Goal: Task Accomplishment & Management: Complete application form

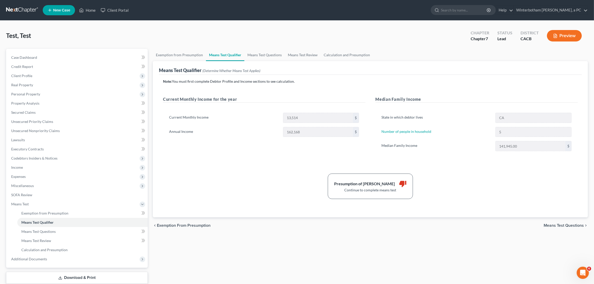
click at [19, 7] on link at bounding box center [22, 10] width 33 height 9
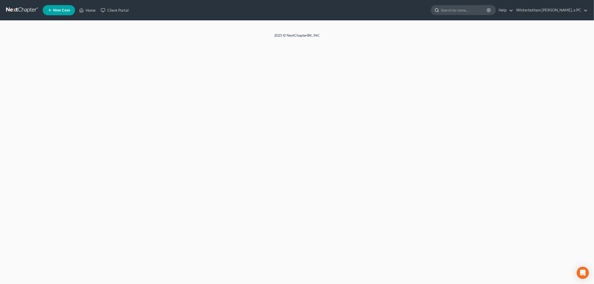
click at [455, 11] on input "search" at bounding box center [464, 9] width 47 height 9
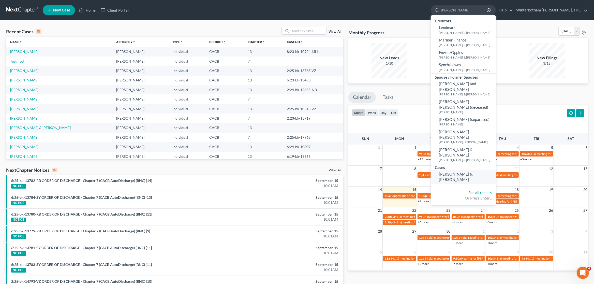
type input "[PERSON_NAME]"
click at [459, 172] on span "[PERSON_NAME] & [PERSON_NAME]" at bounding box center [456, 177] width 34 height 10
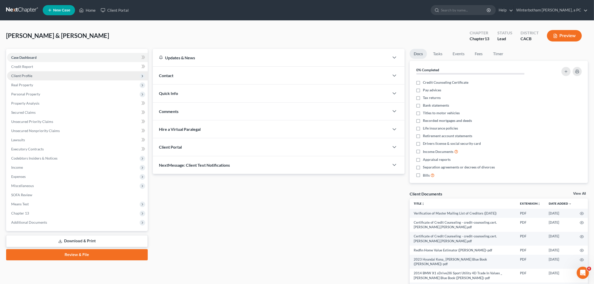
click at [33, 76] on span "Client Profile" at bounding box center [77, 75] width 141 height 9
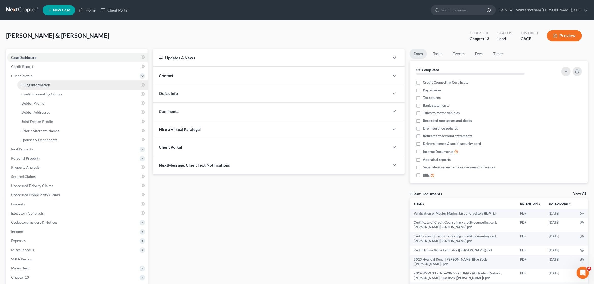
click at [37, 85] on span "Filing Information" at bounding box center [35, 85] width 29 height 4
select select "1"
select select "3"
select select "2"
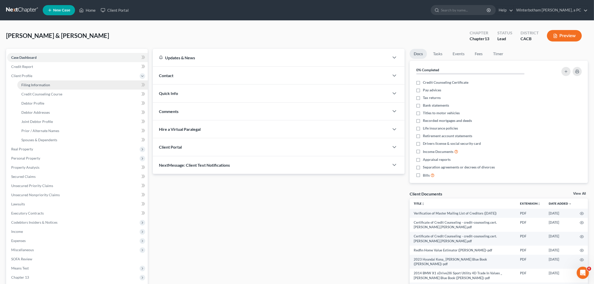
select select "4"
select select "1"
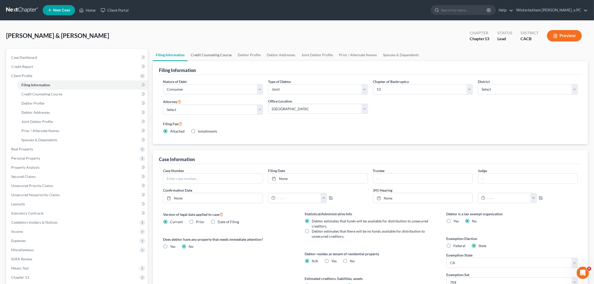
click at [206, 54] on link "Credit Counseling Course" at bounding box center [211, 55] width 47 height 12
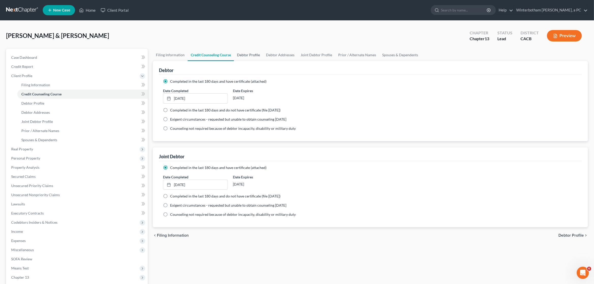
click at [248, 52] on link "Debtor Profile" at bounding box center [248, 55] width 29 height 12
select select "1"
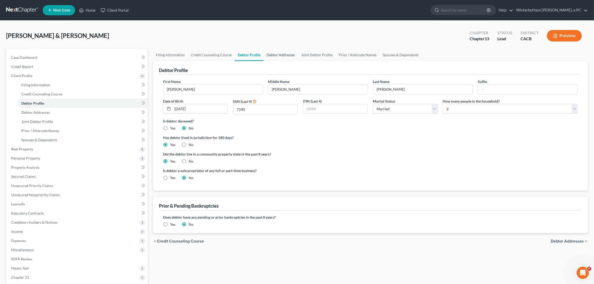
click at [271, 57] on link "Debtor Addresses" at bounding box center [281, 55] width 35 height 12
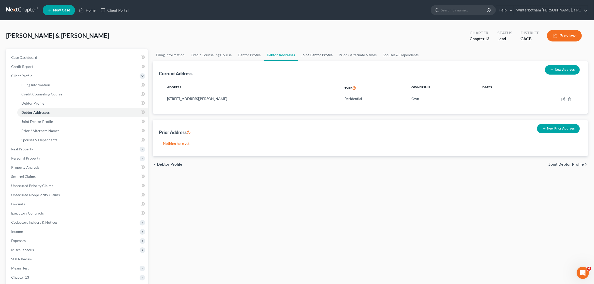
click at [317, 55] on link "Joint Debtor Profile" at bounding box center [317, 55] width 38 height 12
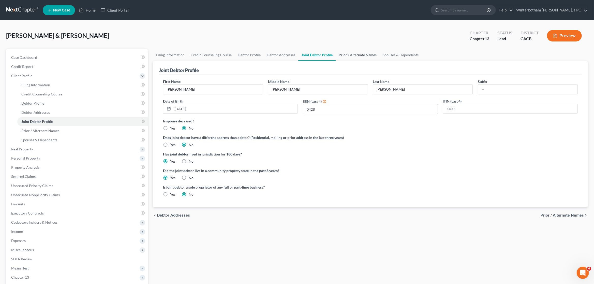
click at [352, 56] on link "Prior / Alternate Names" at bounding box center [358, 55] width 44 height 12
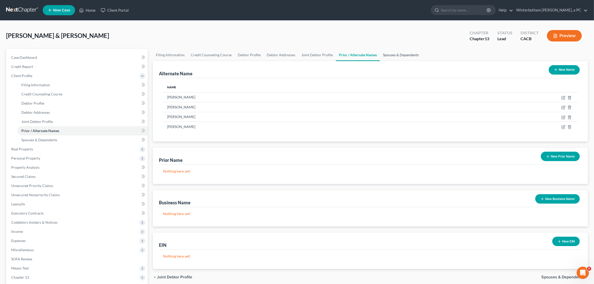
click at [386, 56] on link "Spouses & Dependents" at bounding box center [401, 55] width 42 height 12
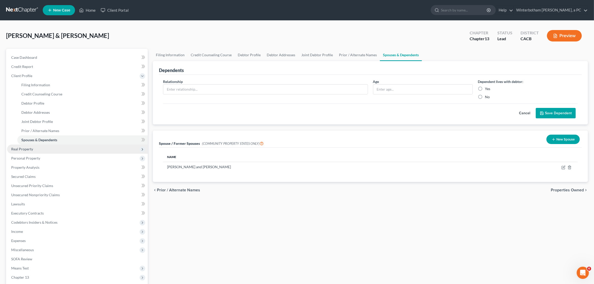
click at [43, 150] on span "Real Property" at bounding box center [77, 149] width 141 height 9
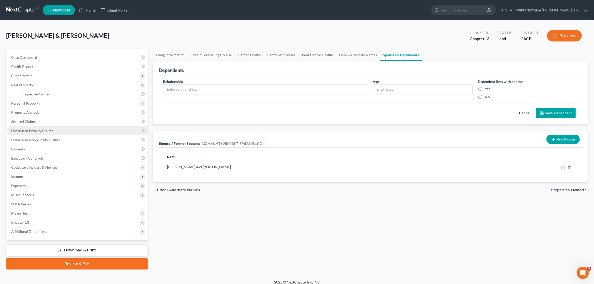
click at [31, 131] on span "Unsecured Priority Claims" at bounding box center [32, 130] width 42 height 4
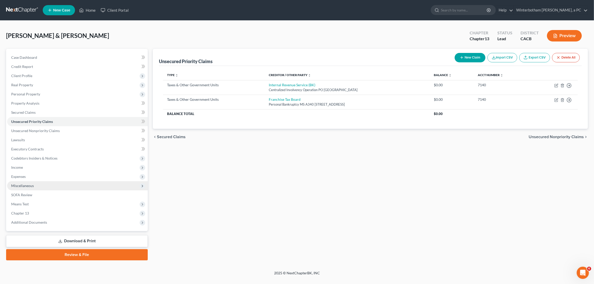
click at [26, 187] on span "Miscellaneous" at bounding box center [22, 185] width 23 height 4
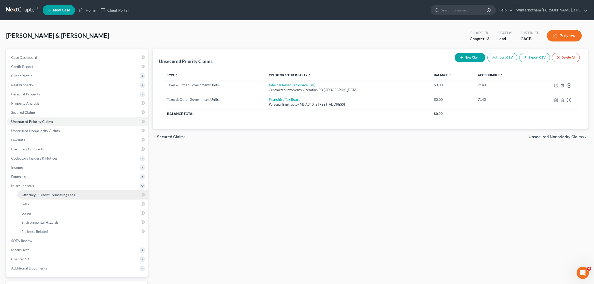
click at [26, 193] on span "Attorney / Credit Counseling Fees" at bounding box center [48, 195] width 54 height 4
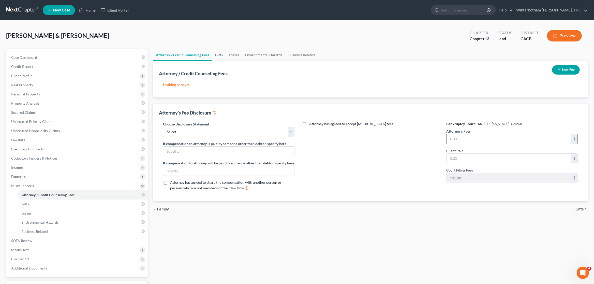
click at [456, 137] on input "text" at bounding box center [509, 139] width 125 height 10
type input "7,000"
click at [457, 156] on input "text" at bounding box center [509, 159] width 125 height 10
type input "5,500"
click at [163, 127] on select "Select Chapter 13 Disclosure Chapter 7 Disclosure" at bounding box center [229, 132] width 132 height 10
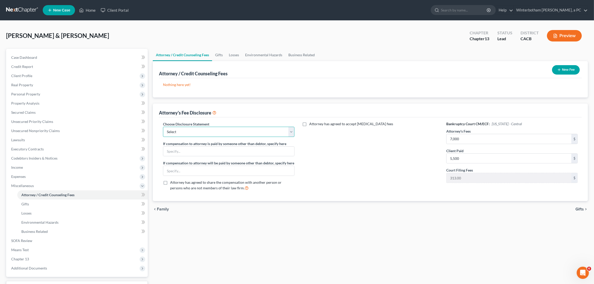
select select "0"
click option "Chapter 13 Disclosure" at bounding box center [0, 0] width 0 height 0
click at [336, 229] on div "Attorney / Credit Counseling Fees Gifts Losses Environmental Hazards Business R…" at bounding box center [370, 177] width 440 height 257
drag, startPoint x: 469, startPoint y: 162, endPoint x: 483, endPoint y: 164, distance: 14.5
click at [483, 163] on input "5,500" at bounding box center [509, 159] width 125 height 10
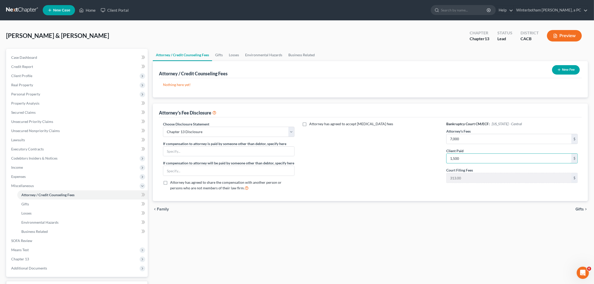
type input "1,500"
drag, startPoint x: 429, startPoint y: 223, endPoint x: 423, endPoint y: 220, distance: 6.8
click at [428, 223] on div "Attorney / Credit Counseling Fees Gifts Losses Environmental Hazards Business R…" at bounding box center [370, 177] width 440 height 257
click at [564, 70] on button "New Fee" at bounding box center [566, 69] width 28 height 9
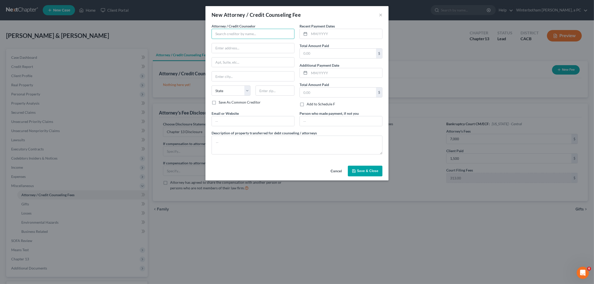
click at [248, 33] on input "text" at bounding box center [253, 34] width 83 height 10
type input "q"
click at [252, 41] on div "Winterbotham [PERSON_NAME] a PC" at bounding box center [246, 42] width 61 height 5
type input "Winterbotham [PERSON_NAME] a PC"
type input "[STREET_ADDRESS]"
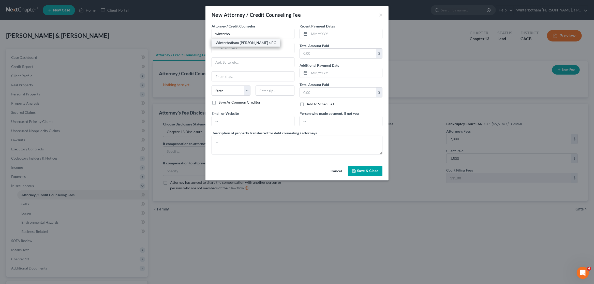
type input "[GEOGRAPHIC_DATA]"
select select "4"
type input "92805"
click at [313, 34] on input "text" at bounding box center [345, 34] width 73 height 10
type input "09/2025"
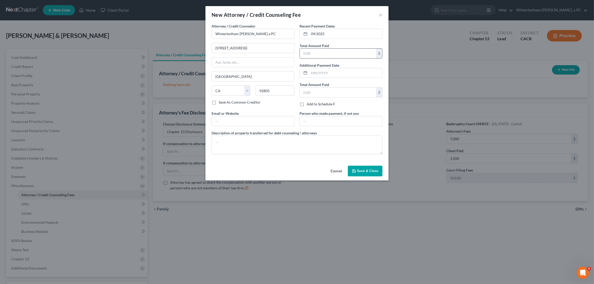
click at [313, 52] on input "text" at bounding box center [338, 54] width 76 height 10
type input "1,813"
click at [259, 148] on textarea at bounding box center [297, 145] width 171 height 19
type textarea "Attorney Fee (including court filing fee & cost)"
click at [371, 171] on span "Save & Close" at bounding box center [367, 171] width 21 height 4
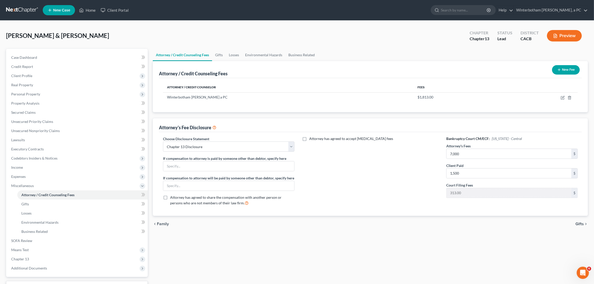
click at [558, 68] on icon "button" at bounding box center [559, 70] width 4 height 4
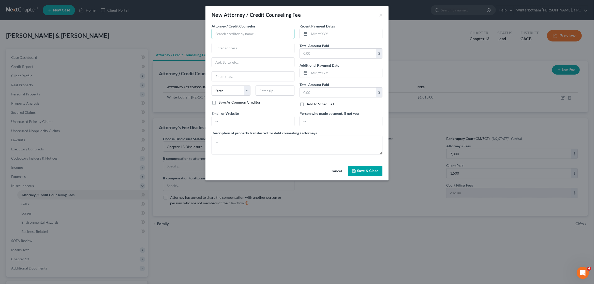
click at [231, 32] on input "text" at bounding box center [253, 34] width 83 height 10
type input "Winterbotham [PERSON_NAME] a PC"
type input "[STREET_ADDRESS]"
type input "[GEOGRAPHIC_DATA]"
select select "4"
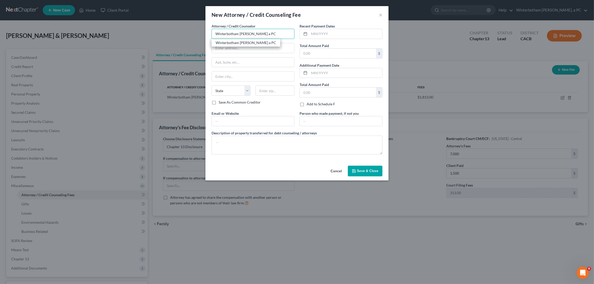
type input "92805"
type input "Winterbotham [PERSON_NAME] a PC"
click at [321, 34] on input "text" at bounding box center [345, 34] width 73 height 10
type input "09/2025"
click at [322, 54] on input "text" at bounding box center [338, 54] width 76 height 10
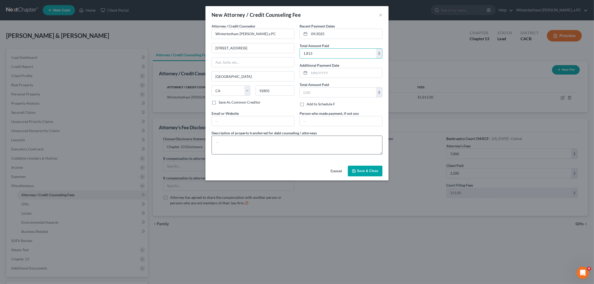
type input "1,813"
click at [286, 140] on textarea at bounding box center [297, 145] width 171 height 19
drag, startPoint x: 275, startPoint y: 34, endPoint x: 98, endPoint y: 39, distance: 176.7
click at [212, 39] on input "Winterbotham [PERSON_NAME] a PC" at bounding box center [253, 34] width 83 height 10
type input "Decaf"
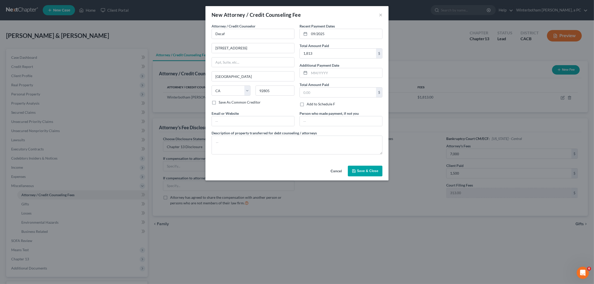
click at [342, 170] on button "Cancel" at bounding box center [336, 171] width 19 height 10
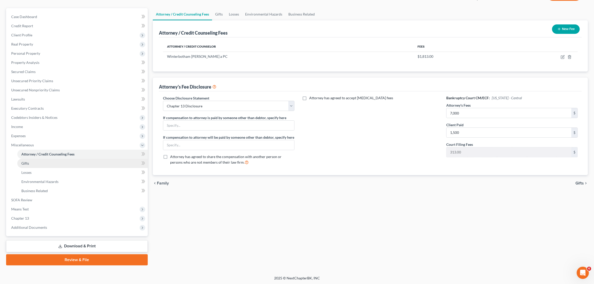
scroll to position [41, 0]
click at [79, 245] on link "Download & Print" at bounding box center [77, 246] width 142 height 12
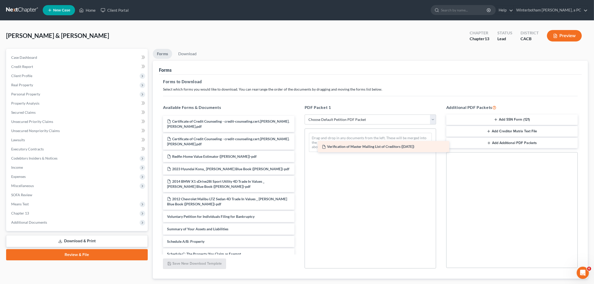
drag, startPoint x: 193, startPoint y: 125, endPoint x: 351, endPoint y: 151, distance: 159.9
click at [299, 151] on div "Verification of Master Mailing List of Creditors ([DATE]) Verification of Maste…" at bounding box center [229, 269] width 140 height 306
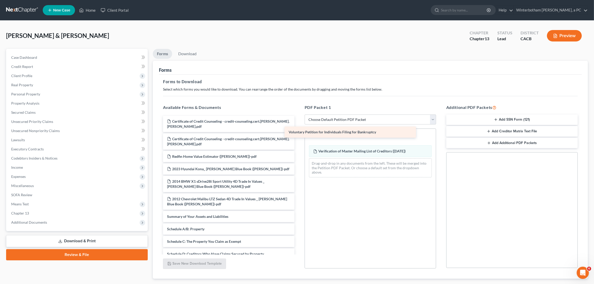
drag, startPoint x: 229, startPoint y: 208, endPoint x: 350, endPoint y: 135, distance: 140.8
click at [299, 135] on div "Voluntary Petition for Individuals Filing for Bankruptcy Certificate of Credit …" at bounding box center [229, 262] width 140 height 293
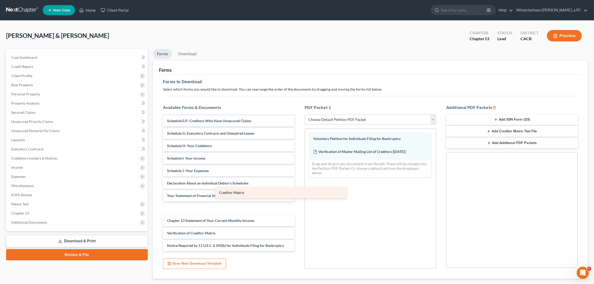
scroll to position [133, 0]
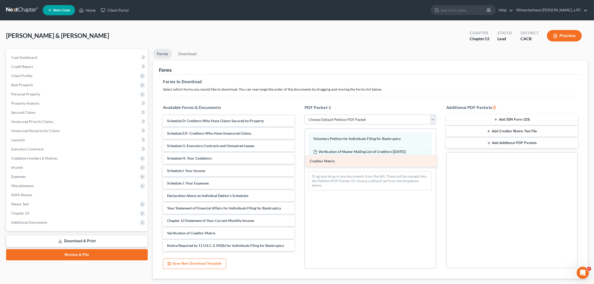
drag, startPoint x: 205, startPoint y: 209, endPoint x: 347, endPoint y: 161, distance: 150.9
click at [299, 161] on div "Creditor Matrix Certificate of Credit Counseling - credit-counseling.cert.[PERS…" at bounding box center [229, 123] width 140 height 281
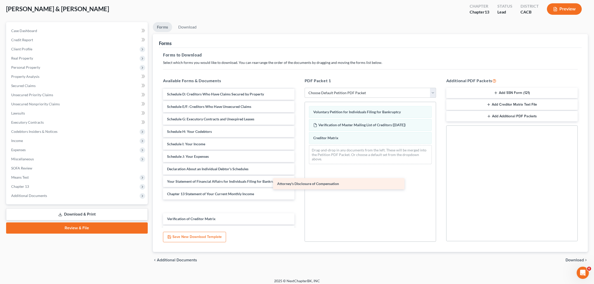
scroll to position [121, 0]
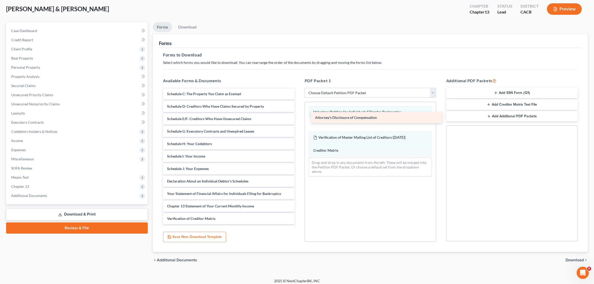
drag, startPoint x: 188, startPoint y: 220, endPoint x: 336, endPoint y: 117, distance: 180.4
click at [299, 117] on div "Attorney's Disclosure of Compensation Certificate of Credit Counseling - credit…" at bounding box center [229, 102] width 140 height 268
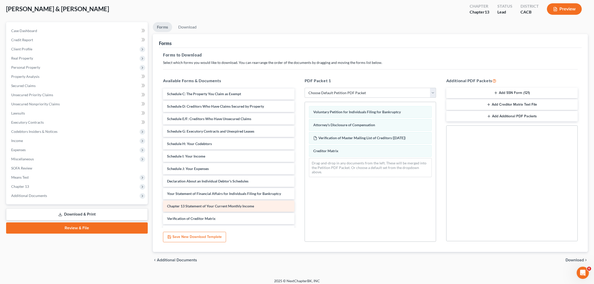
scroll to position [30, 0]
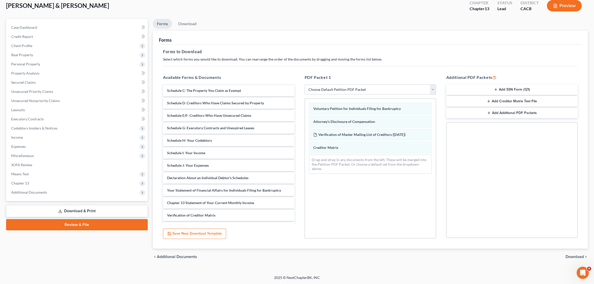
click at [573, 255] on span "Download" at bounding box center [575, 257] width 18 height 4
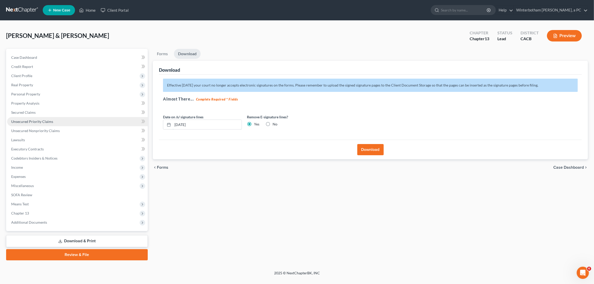
drag, startPoint x: 206, startPoint y: 125, endPoint x: 130, endPoint y: 120, distance: 75.8
click at [173, 120] on input "[DATE]" at bounding box center [207, 125] width 69 height 10
drag, startPoint x: 372, startPoint y: 152, endPoint x: 262, endPoint y: 198, distance: 119.7
click at [371, 152] on button "Download" at bounding box center [370, 149] width 26 height 11
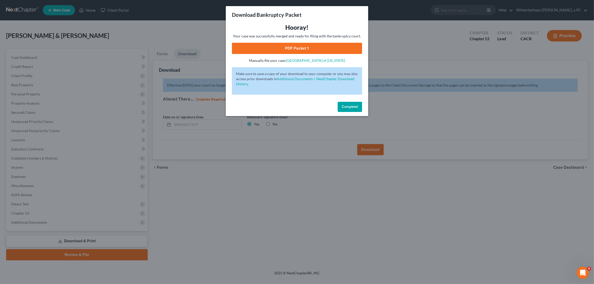
click at [276, 47] on link "PDF Packet 1" at bounding box center [297, 48] width 130 height 11
